Goal: Information Seeking & Learning: Learn about a topic

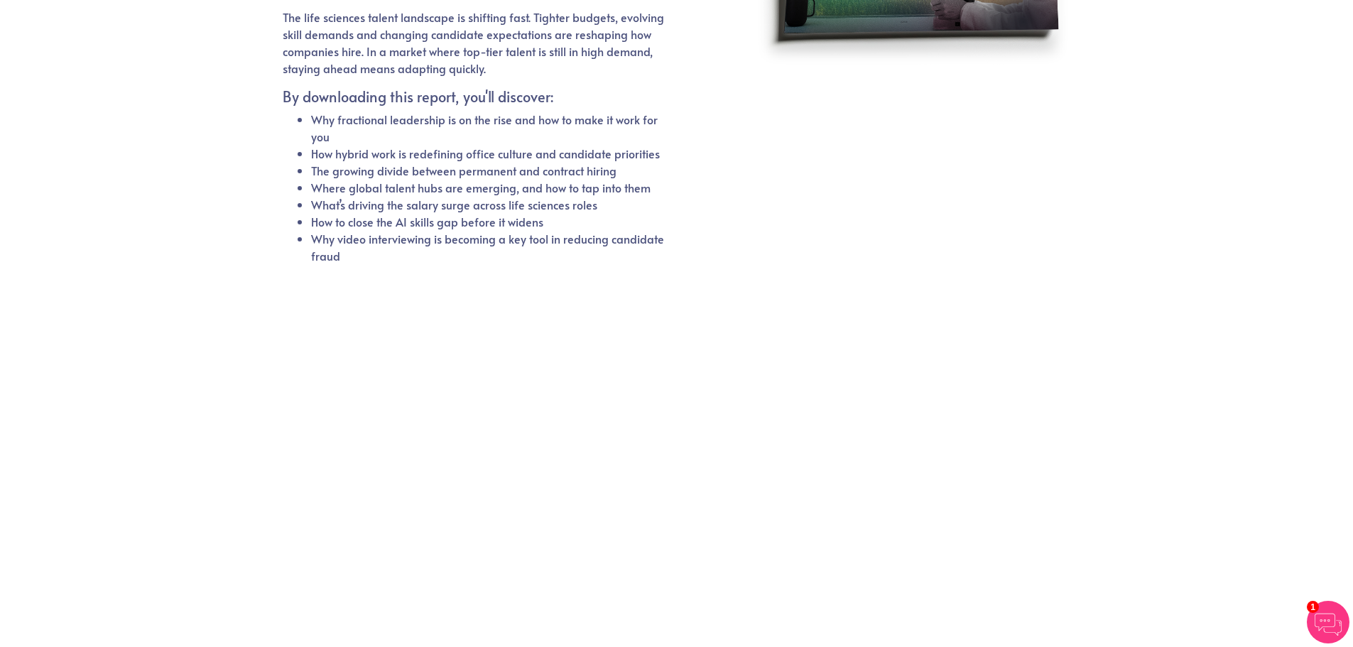
scroll to position [246, 0]
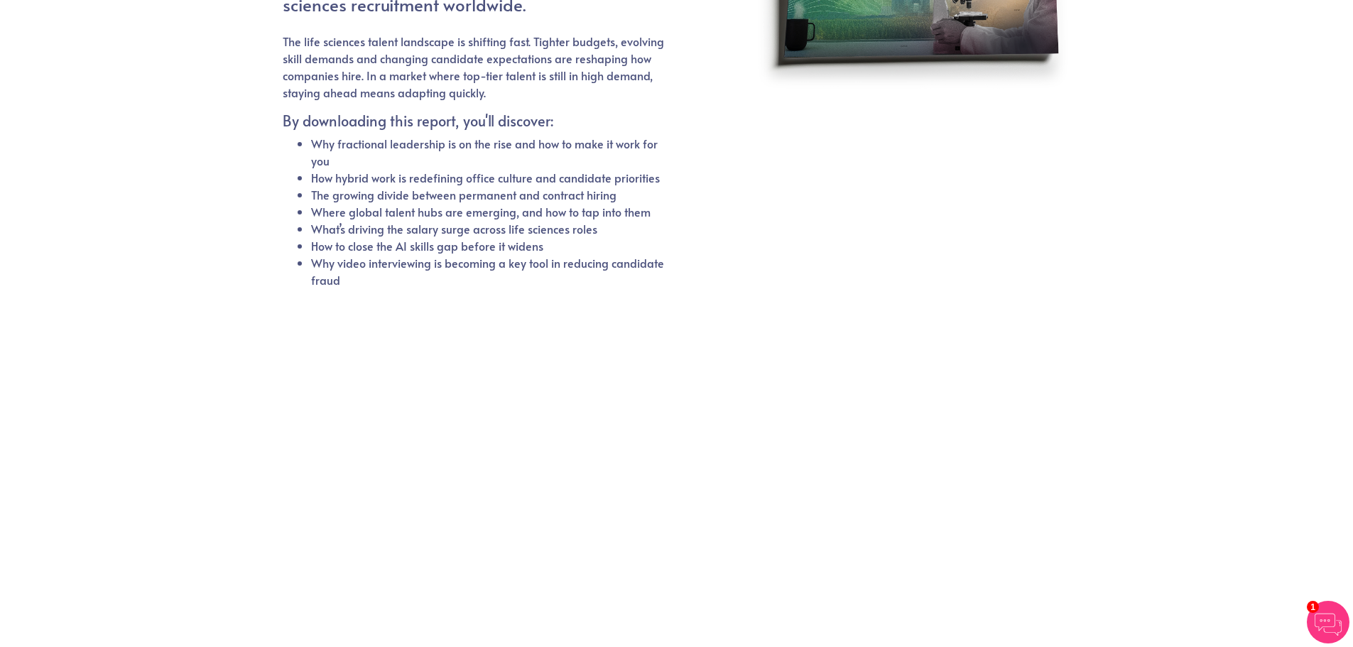
click at [397, 233] on li "What’s driving the salary surge across life sciences roles" at bounding box center [488, 228] width 354 height 17
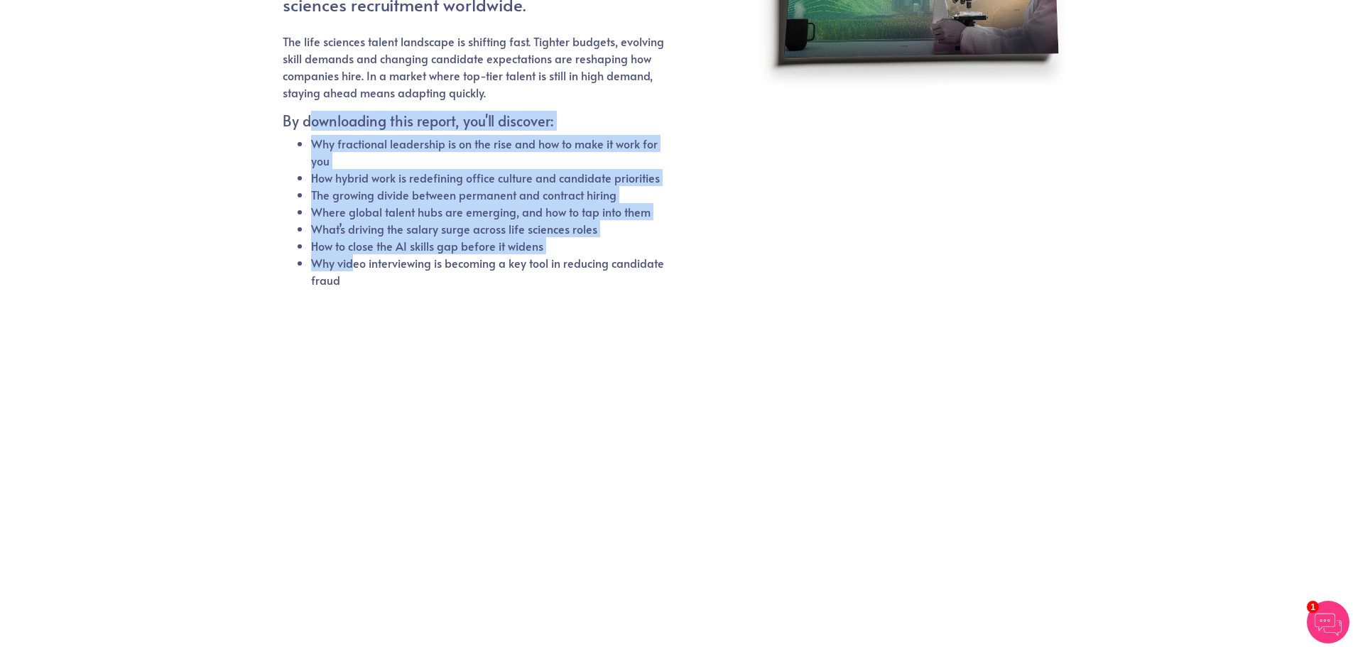
drag, startPoint x: 306, startPoint y: 130, endPoint x: 353, endPoint y: 267, distance: 144.8
click at [353, 267] on div "The life sciences talent landscape is shifting fast. Tighter budgets, evolving …" at bounding box center [474, 169] width 383 height 273
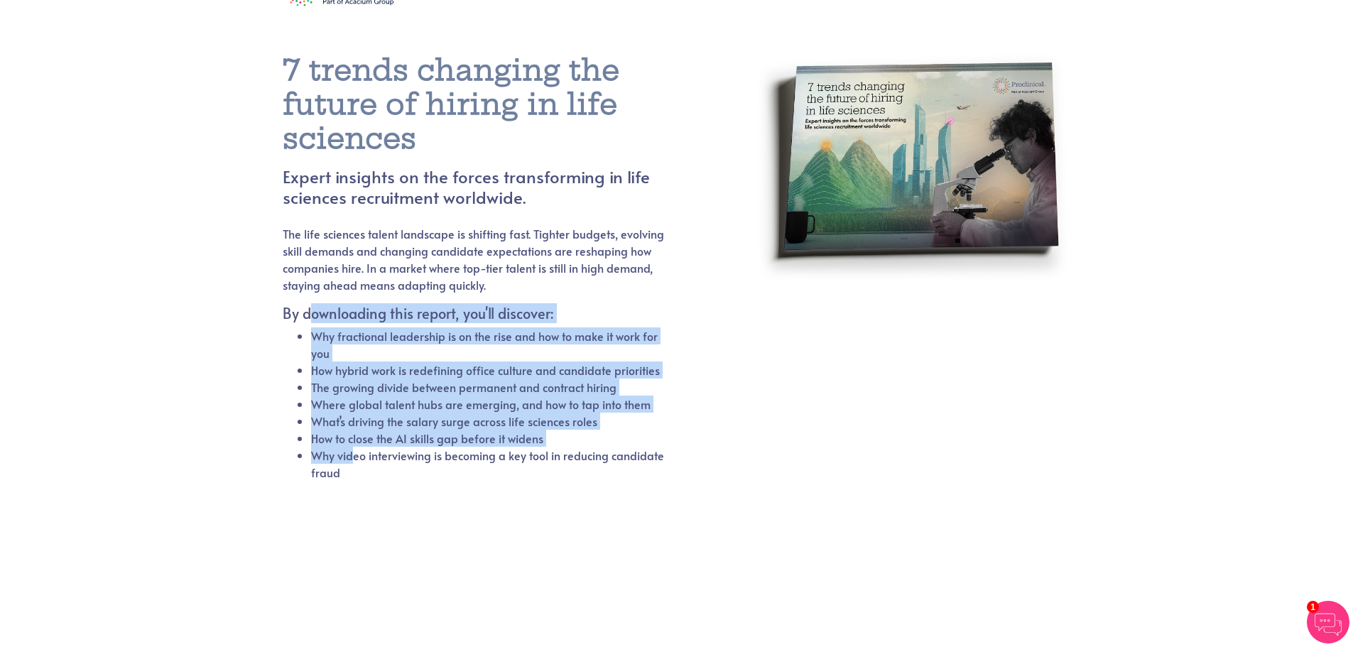
scroll to position [33, 0]
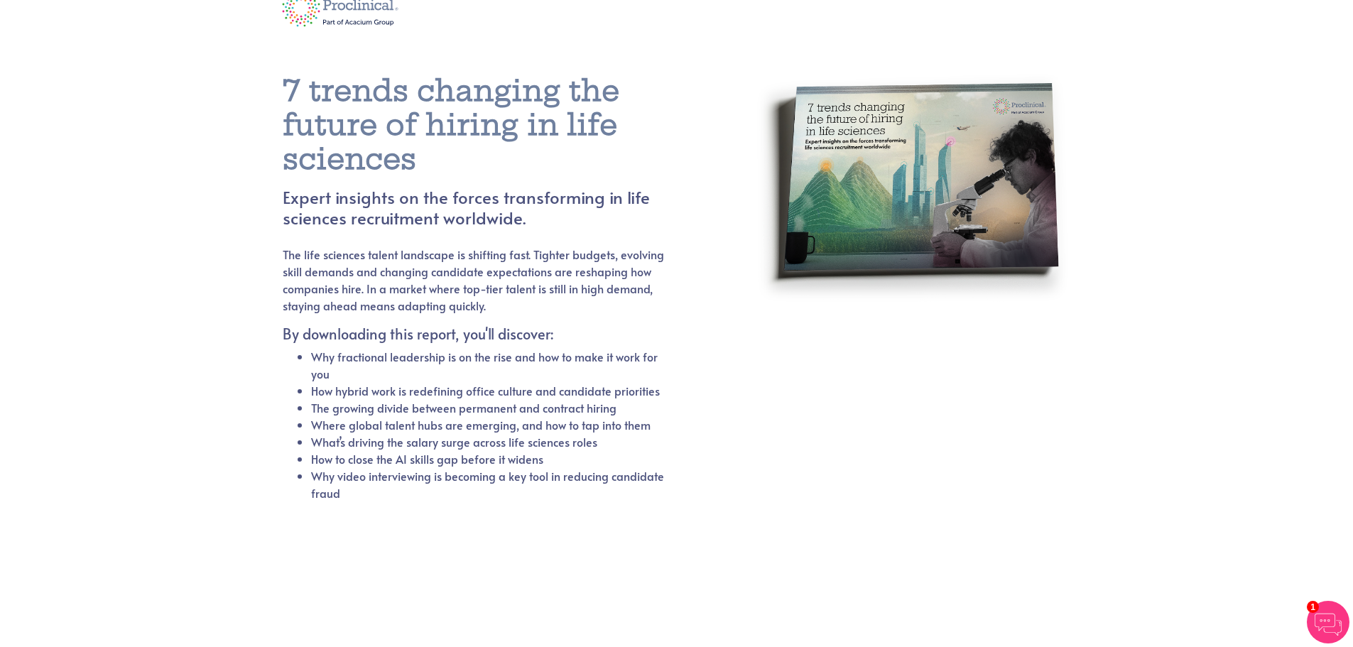
click at [327, 303] on p "The life sciences talent landscape is shifting fast. Tighter budgets, evolving …" at bounding box center [474, 280] width 383 height 68
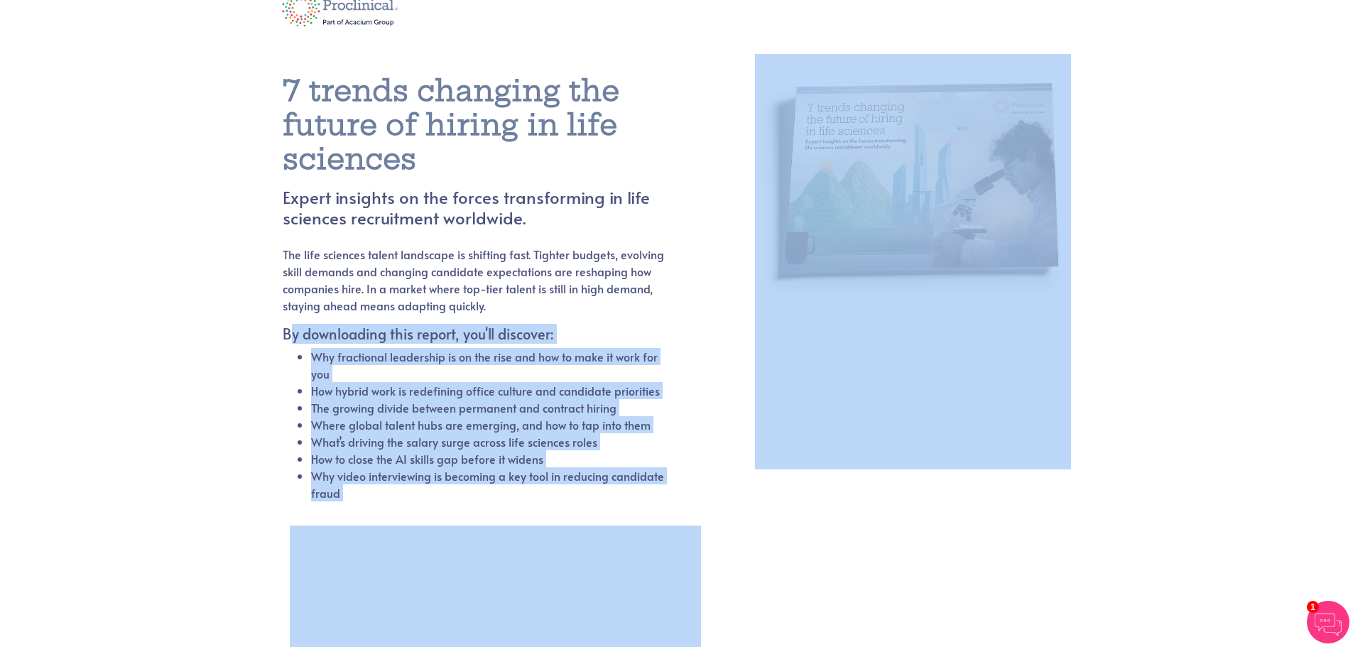
drag, startPoint x: 292, startPoint y: 331, endPoint x: 725, endPoint y: 358, distance: 434.0
click at [838, 570] on div "7 trends changing the future of hiring in life sciences Expert insights on the …" at bounding box center [677, 485] width 810 height 891
click at [718, 344] on div "7 trends changing the future of hiring in life sciences Expert insights on the …" at bounding box center [508, 296] width 451 height 445
drag, startPoint x: 701, startPoint y: 477, endPoint x: 693, endPoint y: 484, distance: 10.1
click at [701, 478] on div "7 trends changing the future of hiring in life sciences Expert insights on the …" at bounding box center [508, 296] width 451 height 445
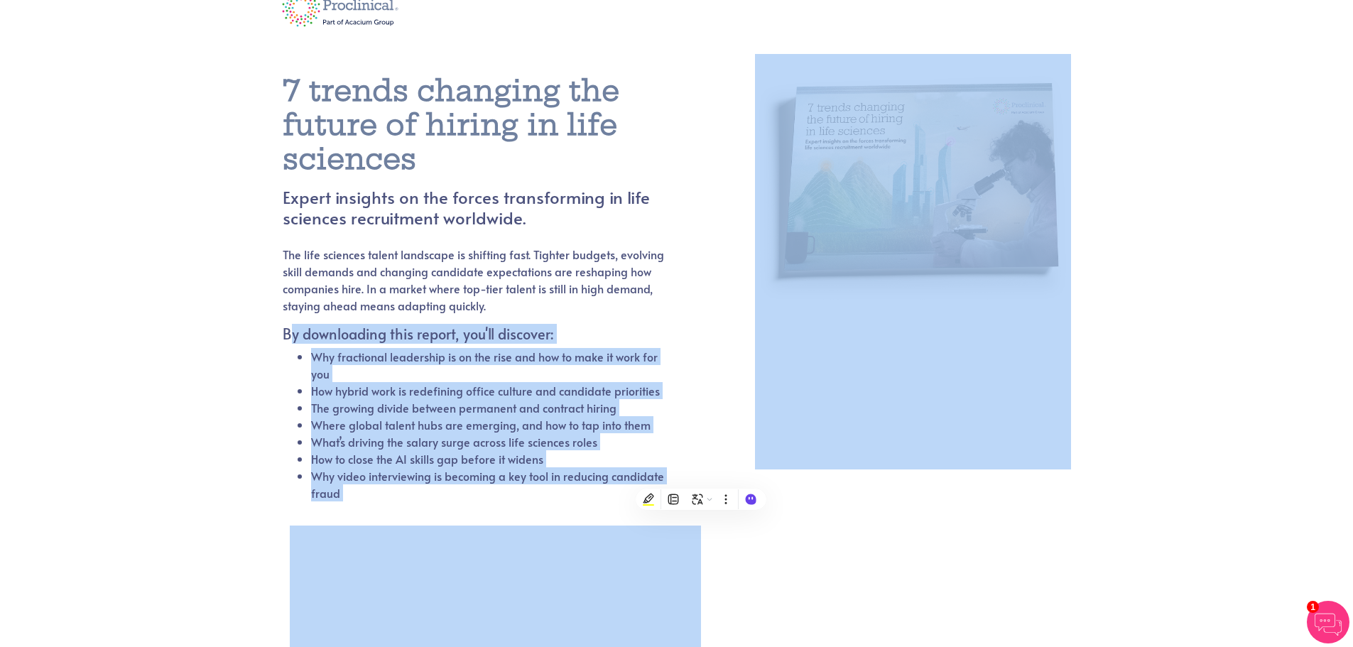
drag, startPoint x: 693, startPoint y: 484, endPoint x: 359, endPoint y: 434, distance: 338.1
click at [361, 435] on body "7 trends changing the future of hiring in life sciences Expert insights on the …" at bounding box center [676, 453] width 1353 height 955
click at [337, 485] on li "Why video interviewing is becoming a key tool in reducing candidate fraud" at bounding box center [488, 484] width 354 height 34
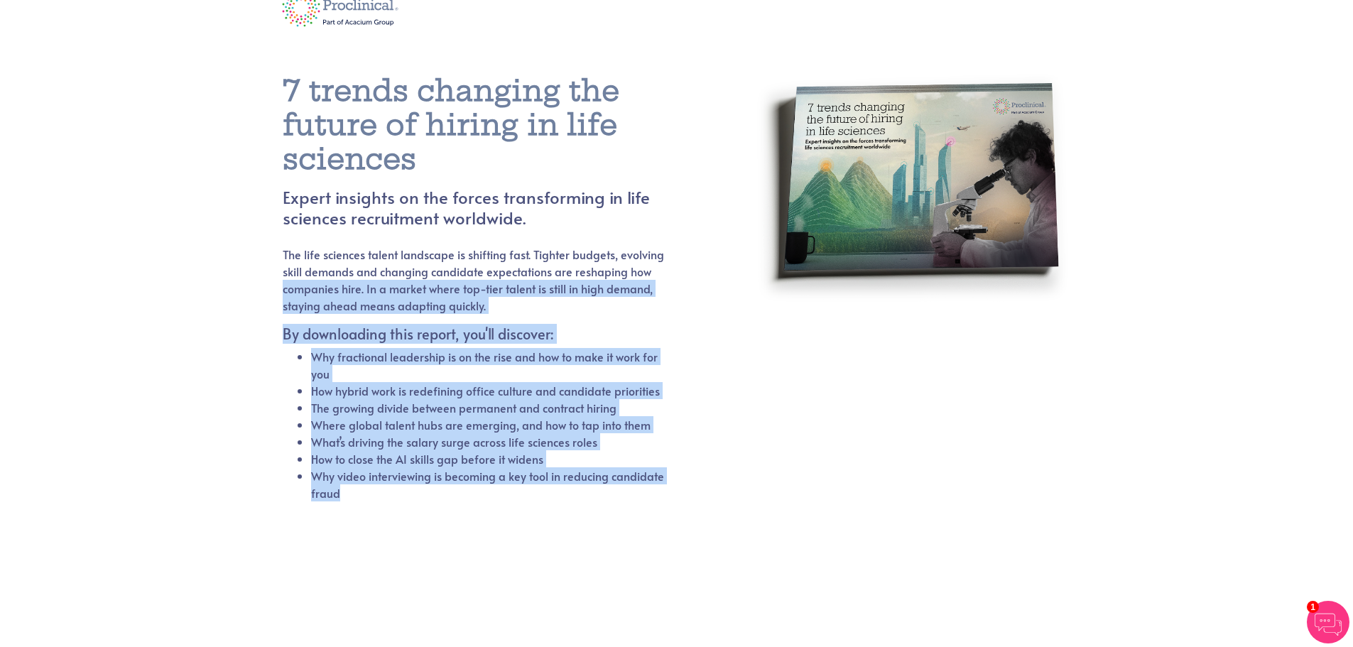
drag, startPoint x: 369, startPoint y: 513, endPoint x: 263, endPoint y: 287, distance: 249.7
click at [263, 287] on section "7 trends changing the future of hiring in life sciences Expert insights on the …" at bounding box center [676, 485] width 1353 height 891
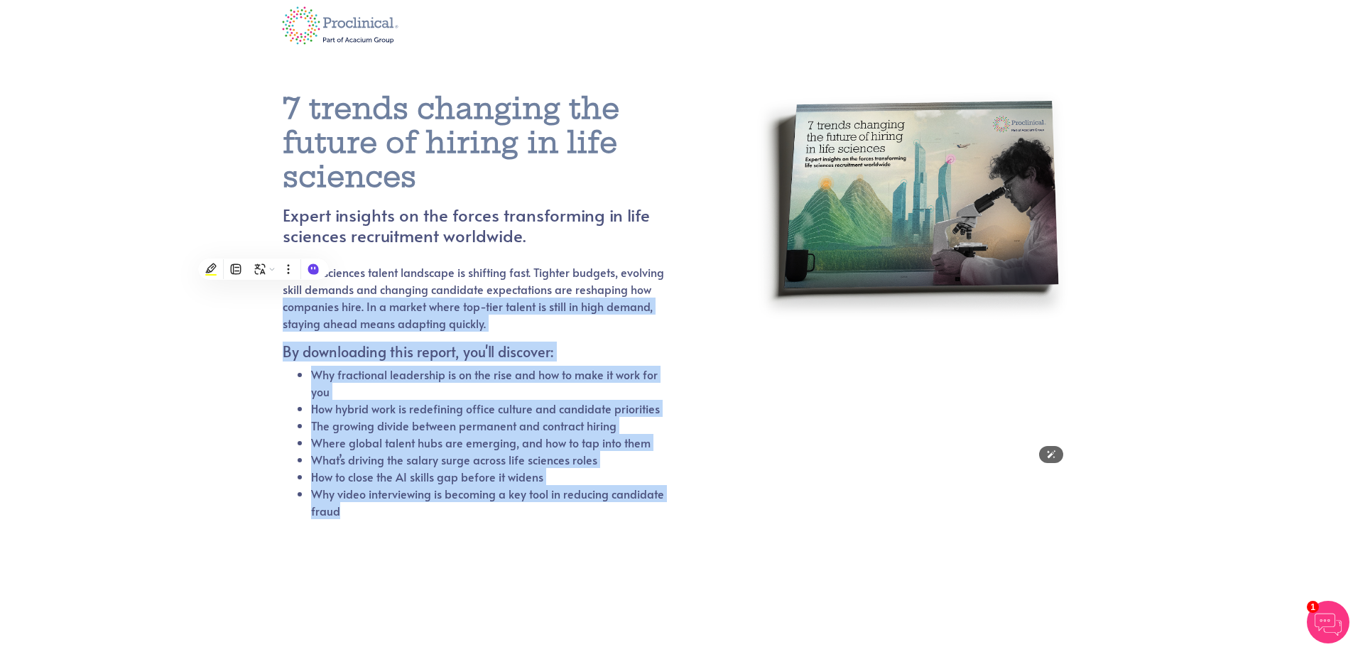
scroll to position [0, 0]
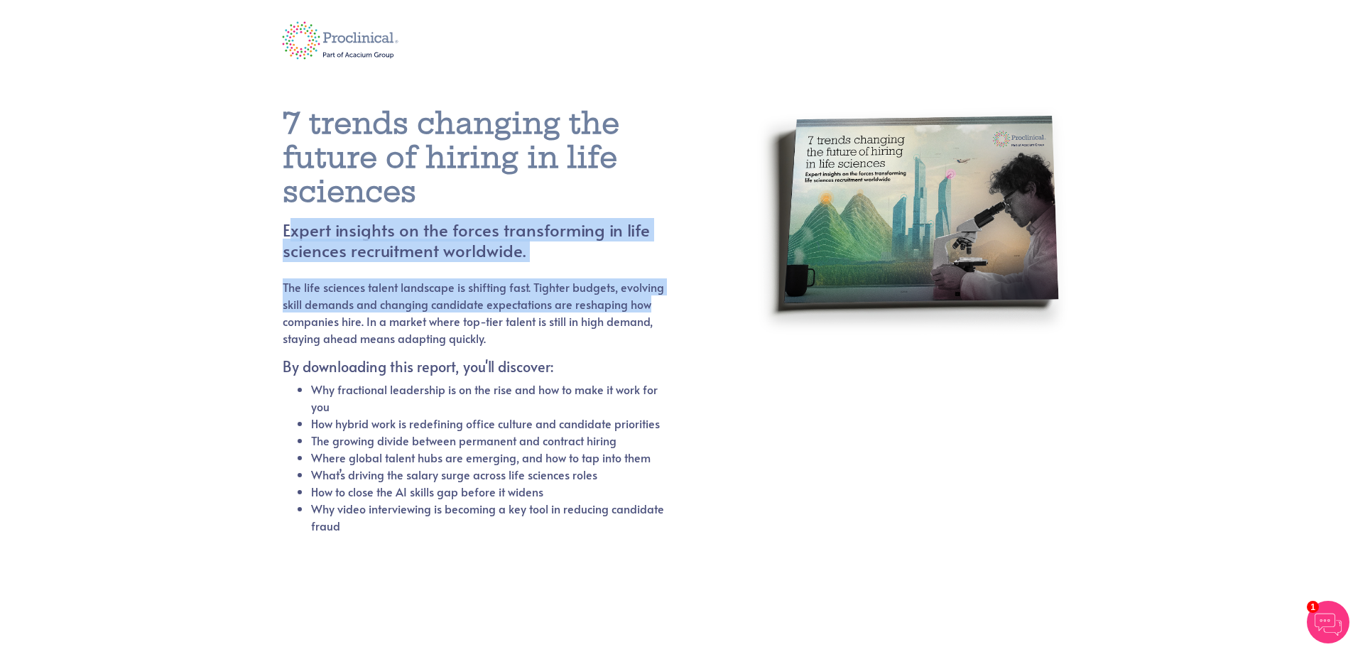
drag, startPoint x: 293, startPoint y: 226, endPoint x: 655, endPoint y: 304, distance: 370.5
click at [655, 304] on div "7 trends changing the future of hiring in life sciences Expert insights on the …" at bounding box center [508, 329] width 451 height 445
click at [592, 227] on h4 "Expert insights on the forces transforming in life sciences recruitment worldwi…" at bounding box center [491, 240] width 417 height 41
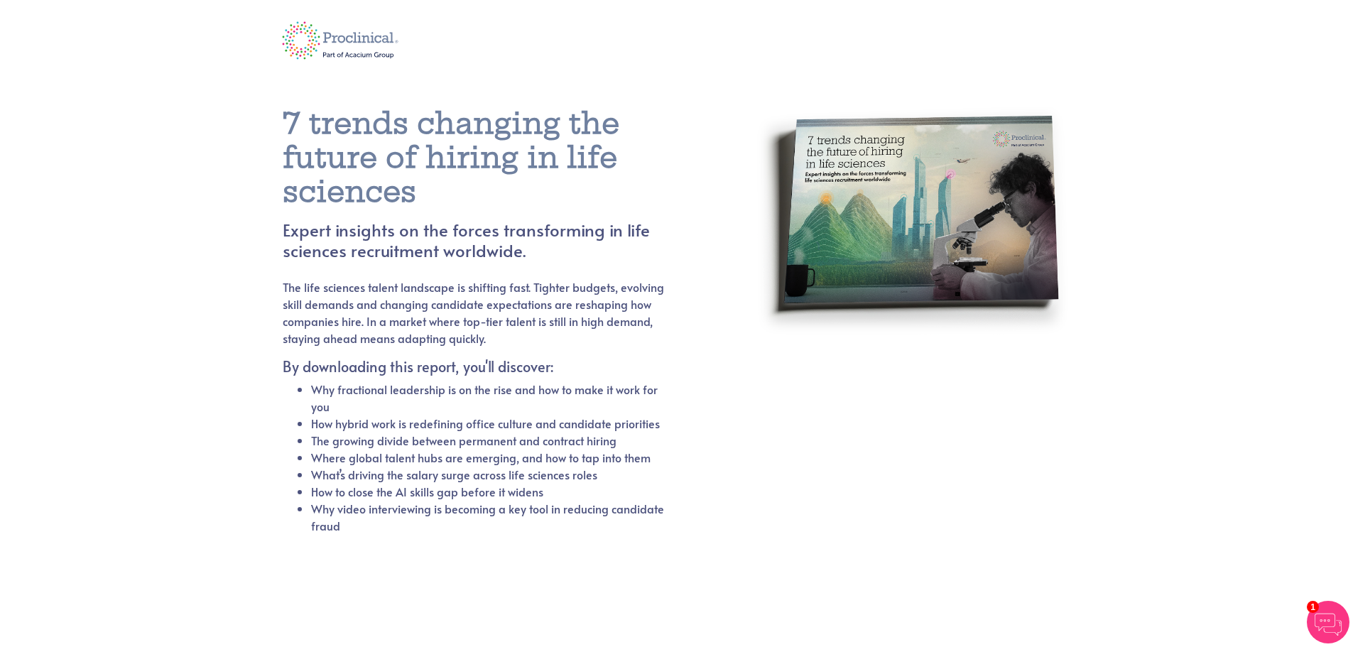
drag, startPoint x: 279, startPoint y: 113, endPoint x: 428, endPoint y: 201, distance: 173.2
click at [428, 201] on div "7 trends changing the future of hiring in life sciences Expert insights on the …" at bounding box center [508, 311] width 472 height 479
click at [395, 284] on p "The life sciences talent landscape is shifting fast. Tighter budgets, evolving …" at bounding box center [474, 312] width 383 height 68
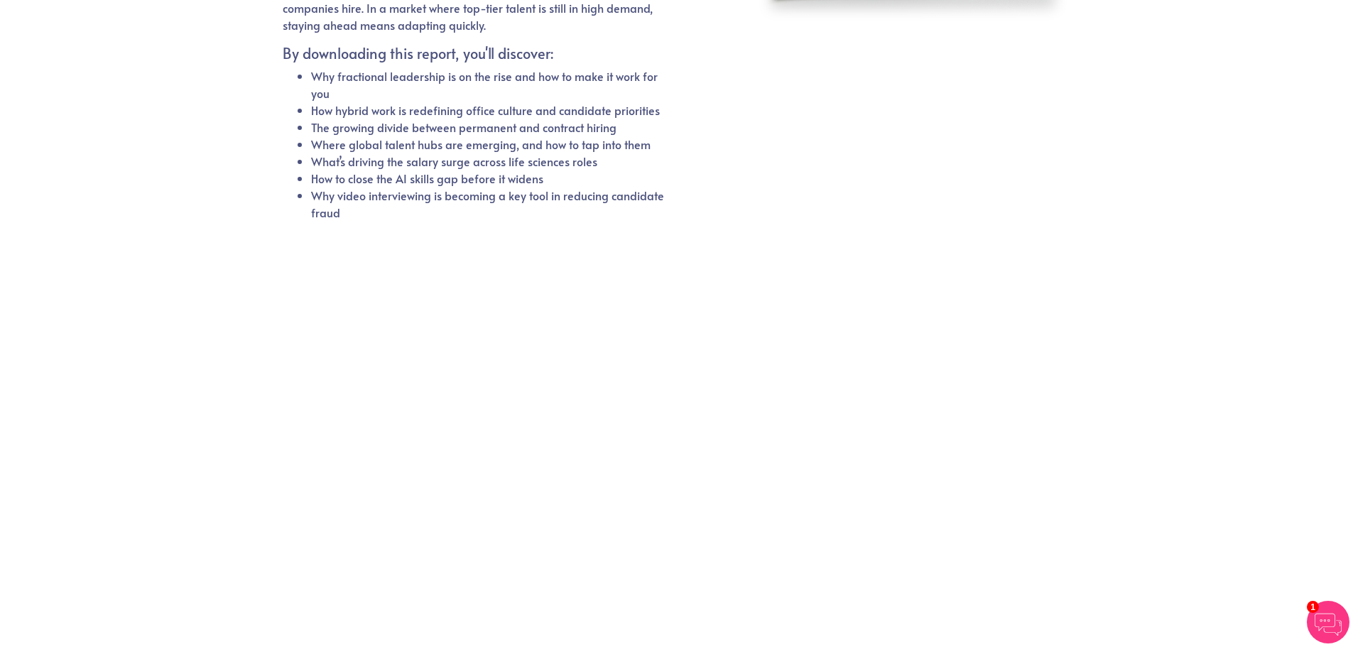
scroll to position [317, 0]
click at [875, 452] on div at bounding box center [677, 409] width 788 height 350
click at [289, 473] on div at bounding box center [495, 409] width 419 height 343
click at [290, 470] on iframe at bounding box center [496, 407] width 412 height 332
